Goal: Task Accomplishment & Management: Use online tool/utility

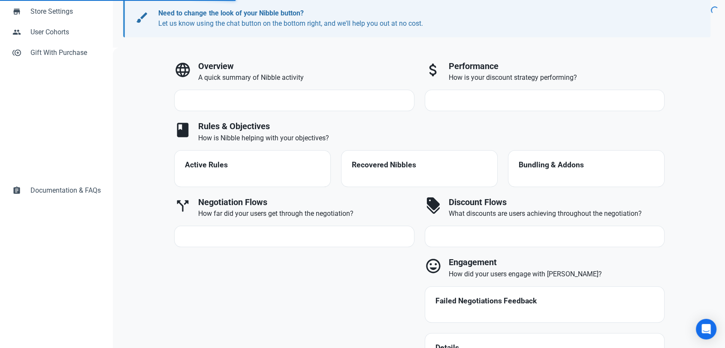
scroll to position [143, 0]
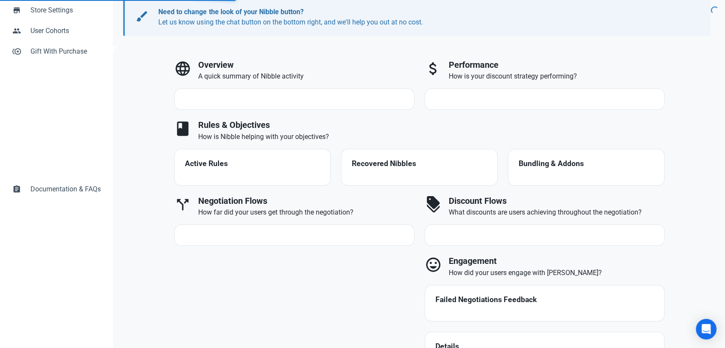
select select "7d"
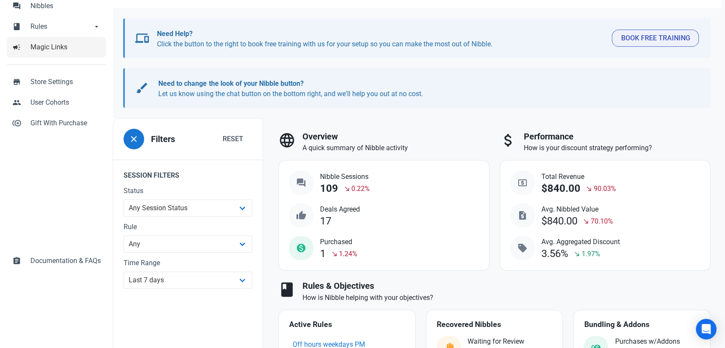
scroll to position [48, 0]
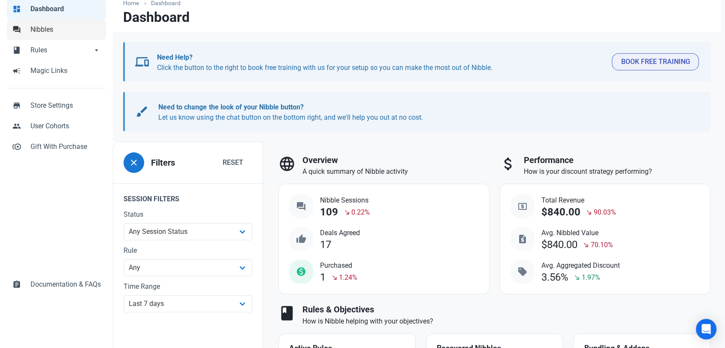
click at [55, 30] on span "Nibbles" at bounding box center [65, 29] width 70 height 10
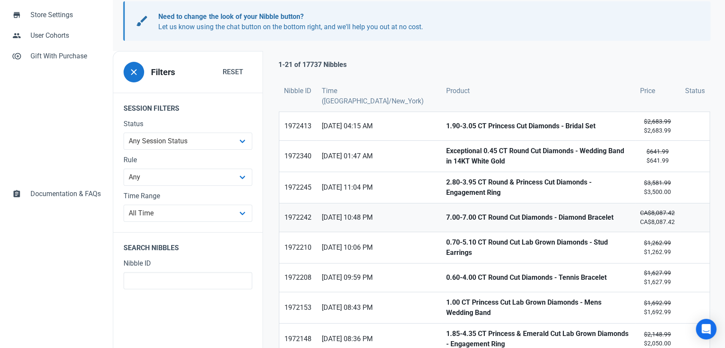
scroll to position [143, 0]
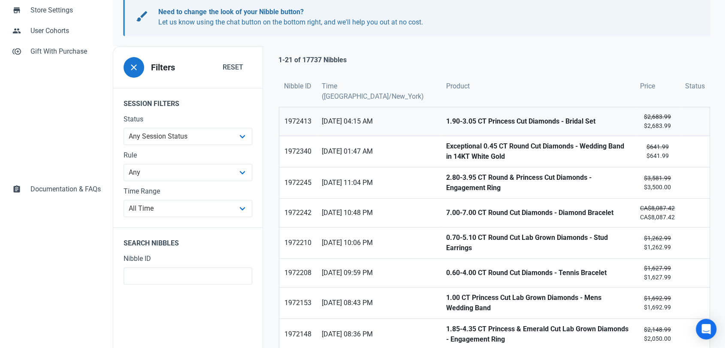
click at [441, 126] on link "1.90-3.05 CT Princess Cut Diamonds - Bridal Set" at bounding box center [538, 121] width 194 height 28
click at [446, 149] on strong "Exceptional 0.45 CT Round Cut Diamonds - Wedding Band in 14KT White Gold" at bounding box center [538, 151] width 184 height 21
click at [446, 183] on strong "2.80-3.95 CT Round & Princess Cut Diamonds - Engagement Ring" at bounding box center [538, 182] width 184 height 21
click at [446, 208] on strong "7.00-7.00 CT Round Cut Diamonds - Diamond Bracelet" at bounding box center [538, 213] width 184 height 10
click at [446, 238] on strong "0.70-5.10 CT Round Cut Lab Grown Diamonds - Stud Earrings" at bounding box center [538, 242] width 184 height 21
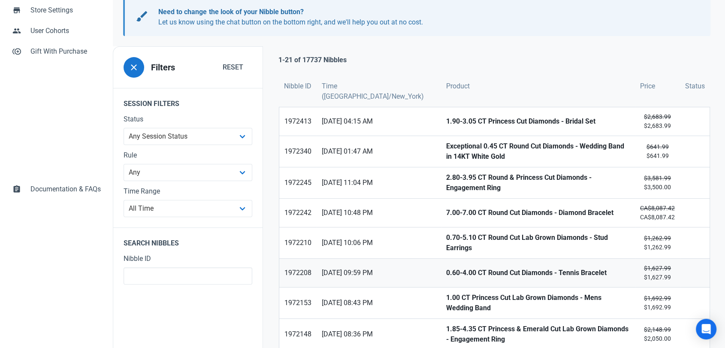
click at [446, 268] on strong "0.60-4.00 CT Round Cut Diamonds - Tennis Bracelet" at bounding box center [538, 273] width 184 height 10
click at [441, 288] on link "1.00 CT Princess Cut Lab Grown Diamonds - Mens Wedding Band" at bounding box center [538, 302] width 194 height 31
click at [446, 324] on strong "1.85-4.35 CT Princess & Emerald Cut Lab Grown Diamonds - Engagement Ring" at bounding box center [538, 334] width 184 height 21
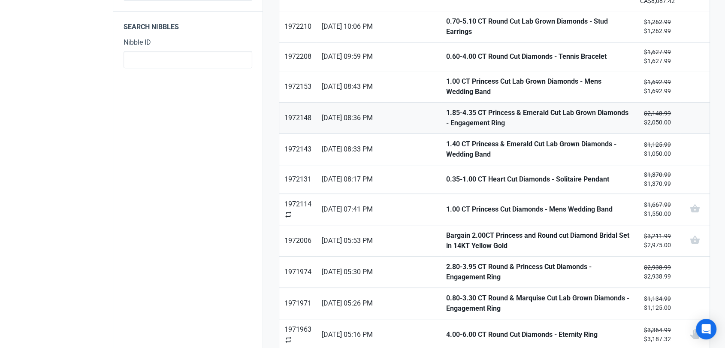
scroll to position [381, 0]
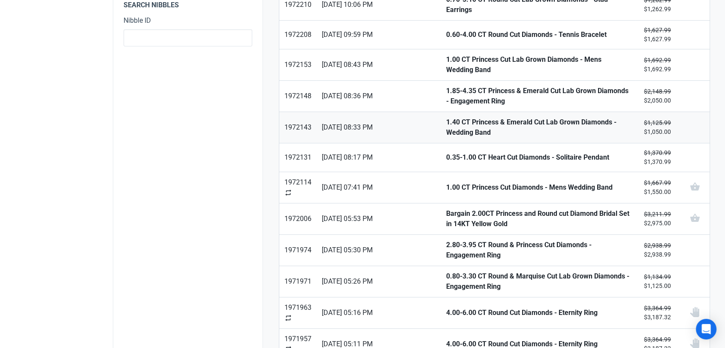
click at [441, 124] on link "1.40 CT Princess & Emerald Cut Lab Grown Diamonds - Wedding Band" at bounding box center [538, 127] width 194 height 31
click at [446, 152] on strong "0.35-1.00 CT Heart Cut Diamonds - Solitaire Pendant" at bounding box center [538, 157] width 184 height 10
click at [441, 183] on link "1.00 CT Princess Cut Diamonds - Mens Wedding Band" at bounding box center [538, 187] width 194 height 31
click at [446, 208] on strong "Bargain 2.00CT Princess and Round cut Diamond Bridal Set in 14KT Yellow Gold" at bounding box center [538, 218] width 184 height 21
click at [441, 244] on link "2.80-3.95 CT Round & Princess Cut Diamonds - Engagement Ring" at bounding box center [538, 250] width 194 height 31
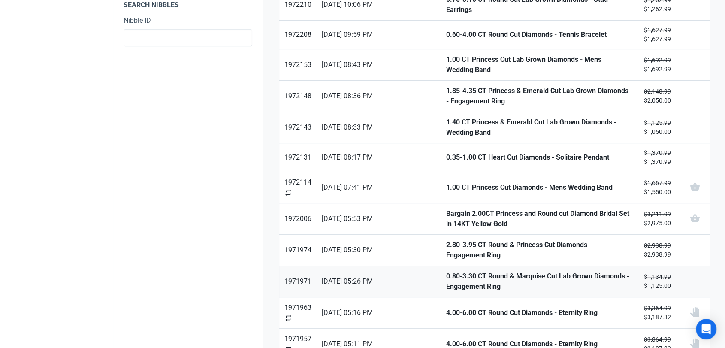
click at [446, 271] on strong "0.80-3.30 CT Round & Marquise Cut Lab Grown Diamonds - Engagement Ring" at bounding box center [538, 281] width 184 height 21
click at [446, 307] on strong "4.00-6.00 CT Round Cut Diamonds - Eternity Ring" at bounding box center [538, 312] width 184 height 10
click at [446, 339] on strong "4.00-6.00 CT Round Cut Diamonds - Eternity Ring" at bounding box center [538, 344] width 184 height 10
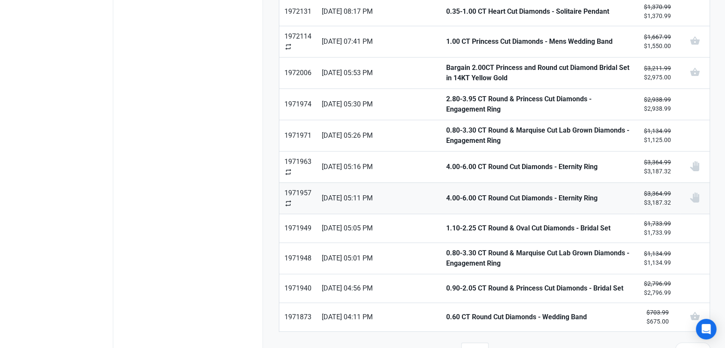
scroll to position [533, 0]
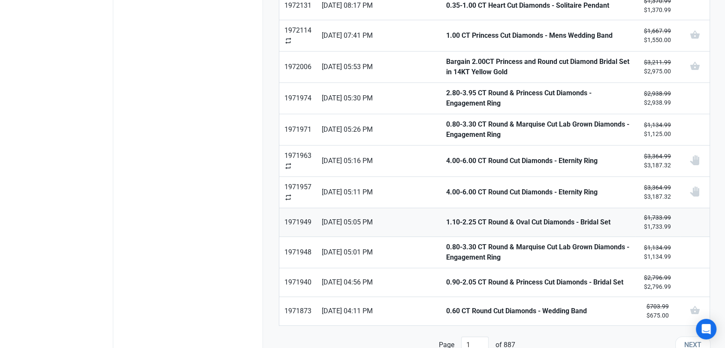
click at [446, 217] on strong "1.10-2.25 CT Round & Oval Cut Diamonds - Bridal Set" at bounding box center [538, 222] width 184 height 10
click at [446, 242] on strong "0.80-3.30 CT Round & Marquise Cut Lab Grown Diamonds - Engagement Ring" at bounding box center [538, 252] width 184 height 21
click at [446, 277] on strong "0.90-2.05 CT Round & Princess Cut Diamonds - Bridal Set" at bounding box center [538, 282] width 184 height 10
click at [446, 306] on strong "0.60 CT Round Cut Diamonds - Wedding Band" at bounding box center [538, 311] width 184 height 10
click at [680, 336] on button "Next" at bounding box center [692, 344] width 35 height 17
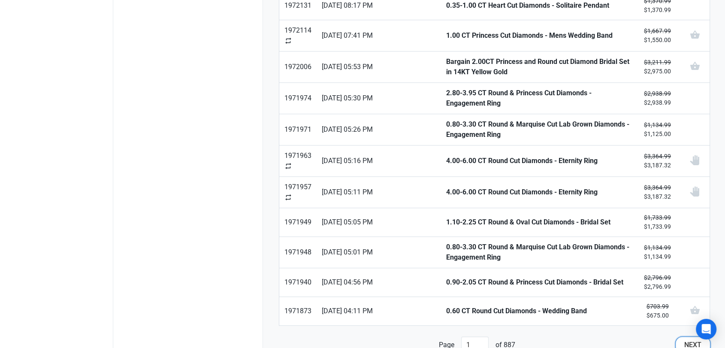
type input "2"
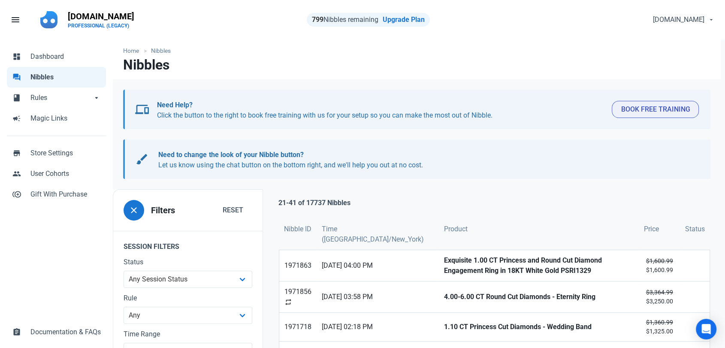
drag, startPoint x: 31, startPoint y: 269, endPoint x: 43, endPoint y: 266, distance: 12.4
click at [34, 269] on div "dashboard Dashboard forum Nibbles book Rules book Rules arrow_drop_down book Ru…" at bounding box center [56, 194] width 113 height 310
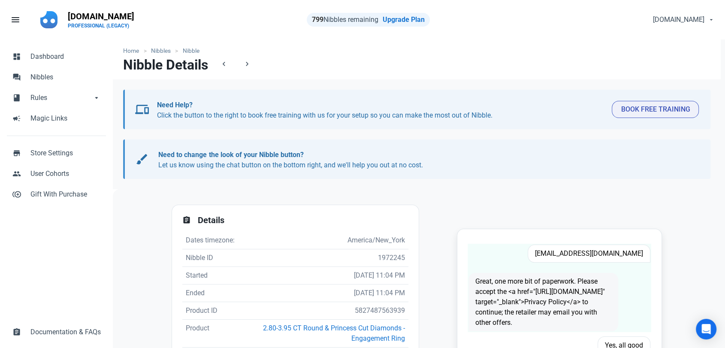
scroll to position [48, 0]
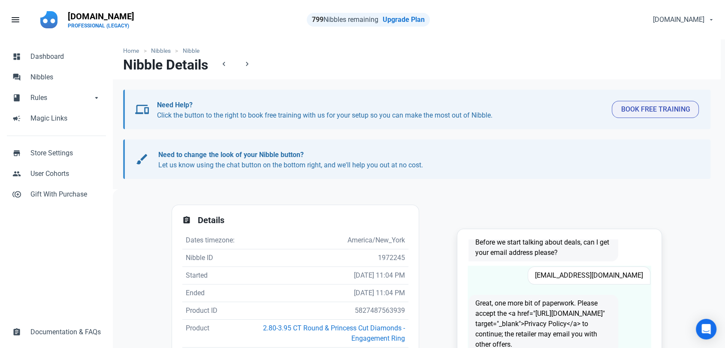
drag, startPoint x: 594, startPoint y: 282, endPoint x: 597, endPoint y: 278, distance: 4.6
click at [595, 283] on span "Ckozmogirl03@aol.com" at bounding box center [588, 275] width 123 height 18
click at [598, 277] on span "Ckozmogirl03@aol.com" at bounding box center [588, 275] width 123 height 18
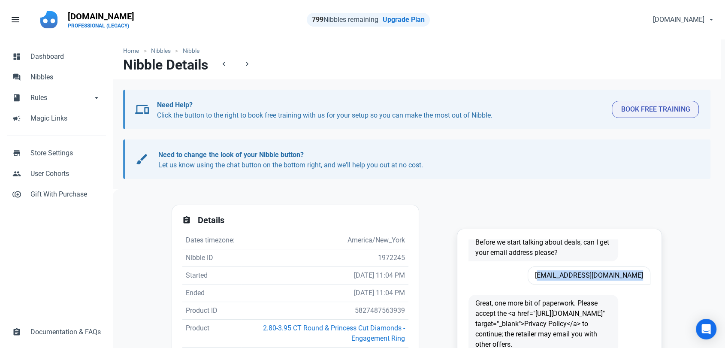
copy span "Ckozmogirl03@aol.com"
click at [389, 310] on td "5827487563939" at bounding box center [325, 311] width 168 height 18
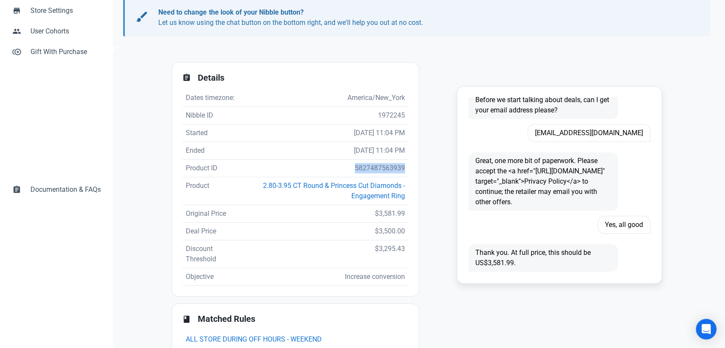
scroll to position [143, 0]
copy td "5827487563939"
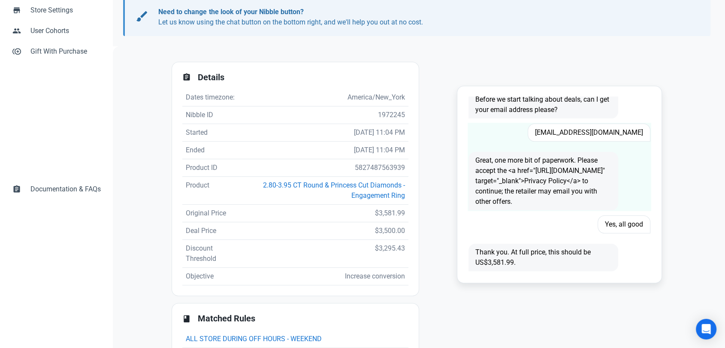
click at [585, 132] on span "Ckozmogirl03@aol.com" at bounding box center [588, 132] width 123 height 18
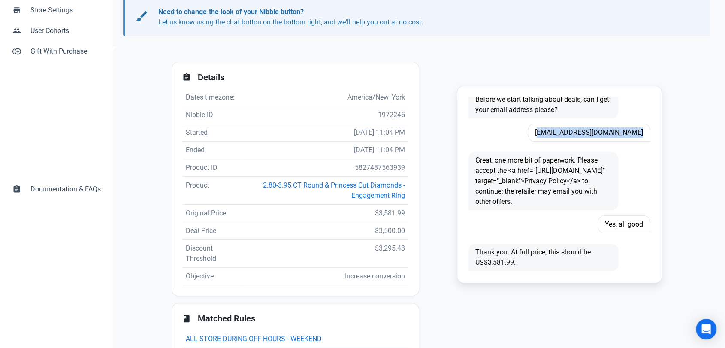
copy span "Ckozmogirl03@aol.com"
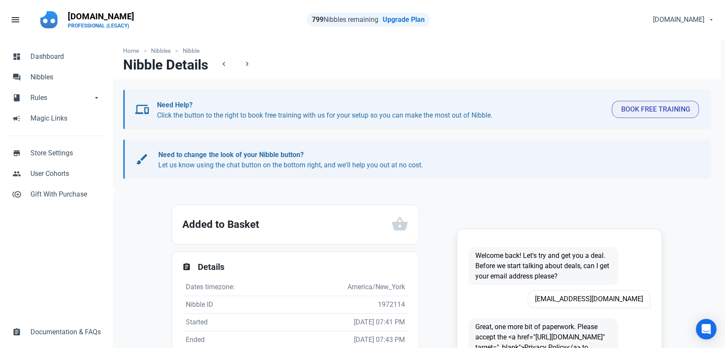
click at [153, 286] on div "Home Nibbles Nibble Nibble Details chevron_left chevron_right devices Need Help…" at bounding box center [417, 312] width 608 height 547
click at [620, 293] on span "arnoldbarbasan@hmail.com" at bounding box center [588, 299] width 123 height 18
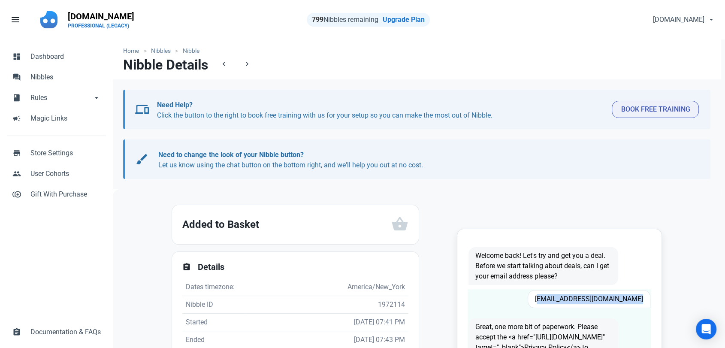
click at [619, 293] on span "arnoldbarbasan@hmail.com" at bounding box center [588, 299] width 123 height 18
copy span "arnoldbarbasan@hmail.com"
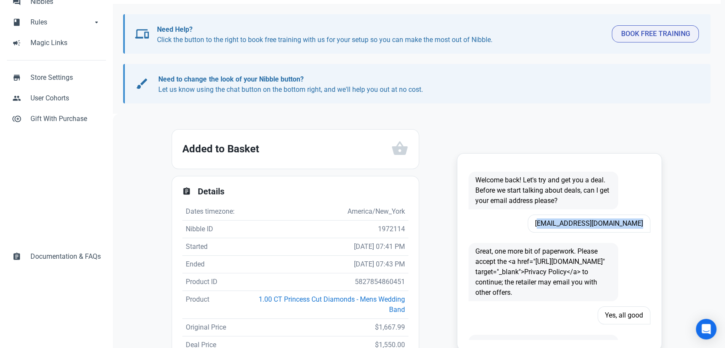
scroll to position [143, 0]
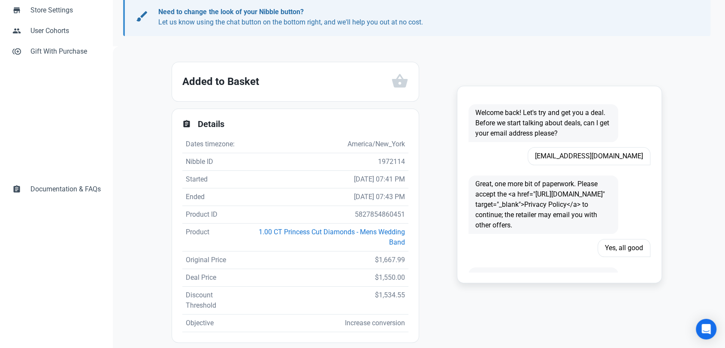
click at [370, 214] on td "5827854860451" at bounding box center [327, 215] width 162 height 18
copy td "5827854860451"
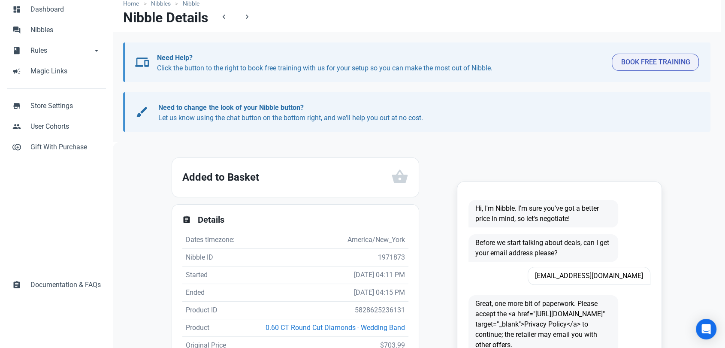
scroll to position [48, 0]
